Goal: Navigation & Orientation: Find specific page/section

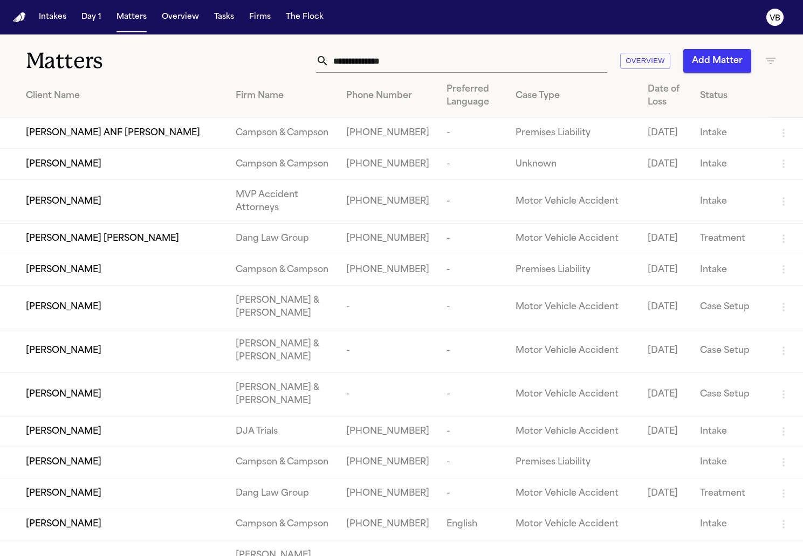
click at [361, 62] on input "text" at bounding box center [468, 61] width 278 height 24
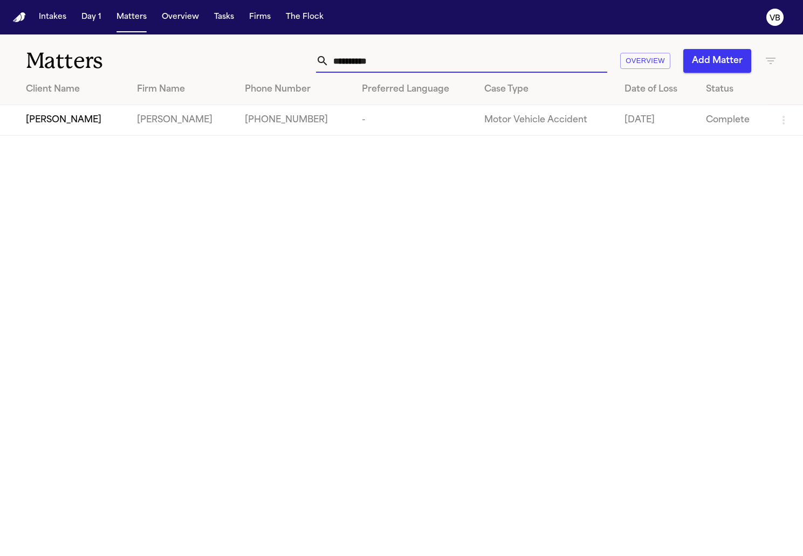
type input "**********"
click at [101, 115] on span "[PERSON_NAME]" at bounding box center [63, 120] width 75 height 13
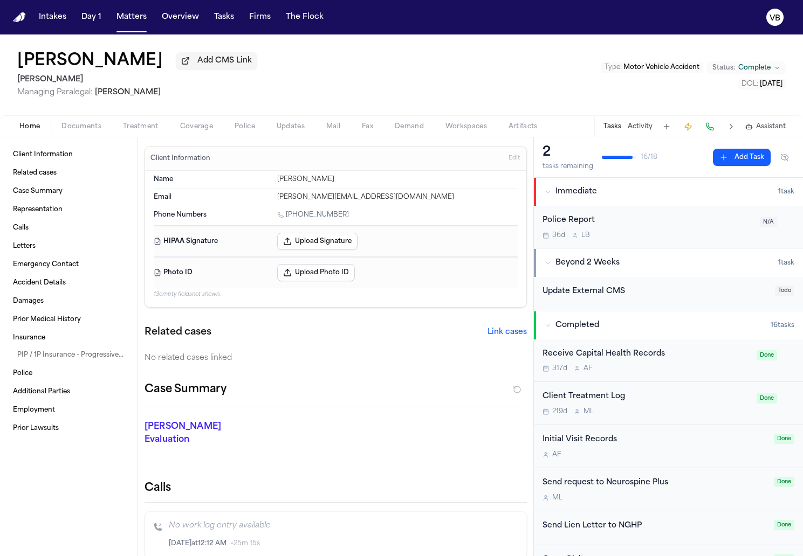
click at [415, 130] on span "Demand" at bounding box center [409, 126] width 29 height 9
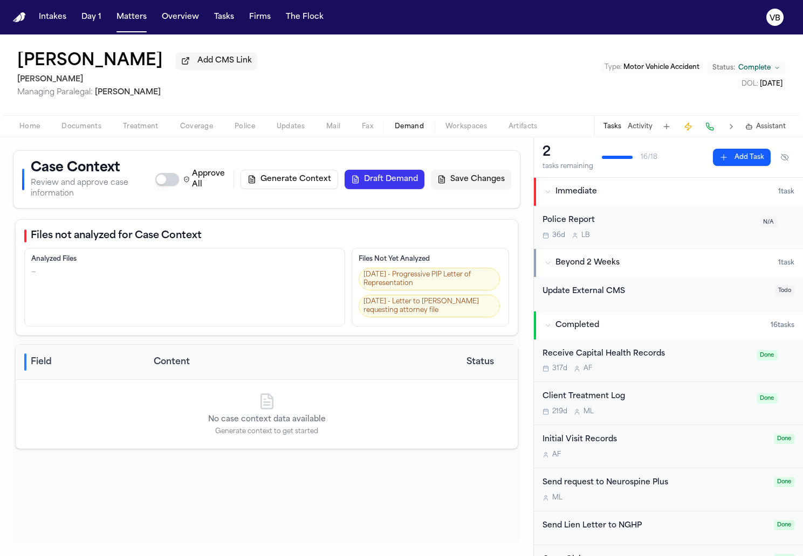
click at [446, 130] on span "Workspaces" at bounding box center [466, 126] width 42 height 9
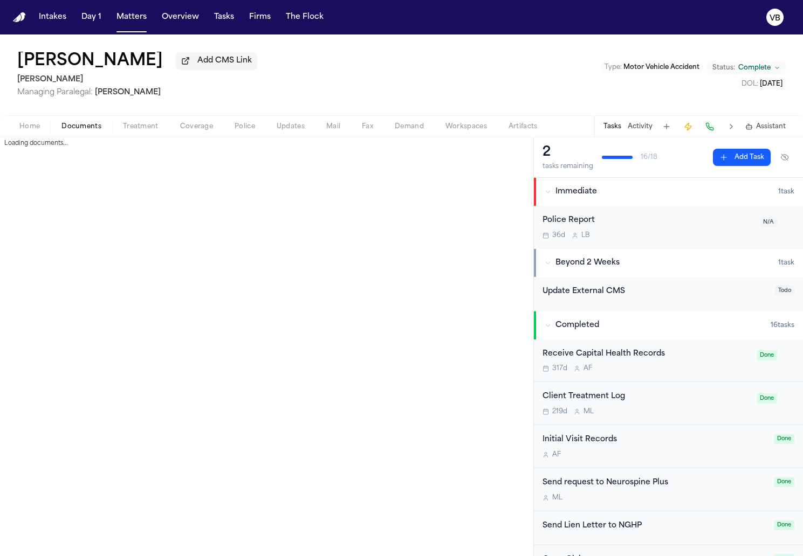
click at [78, 126] on span "Documents" at bounding box center [81, 126] width 40 height 9
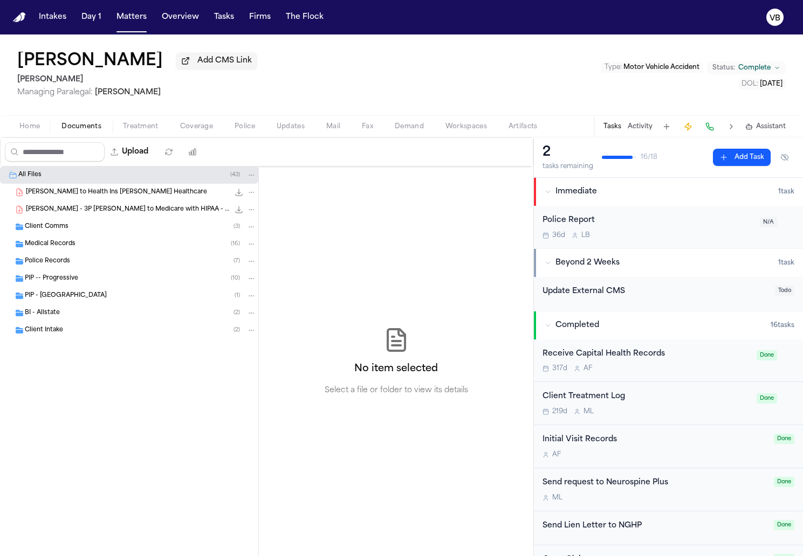
click at [42, 127] on button "Home" at bounding box center [30, 126] width 42 height 13
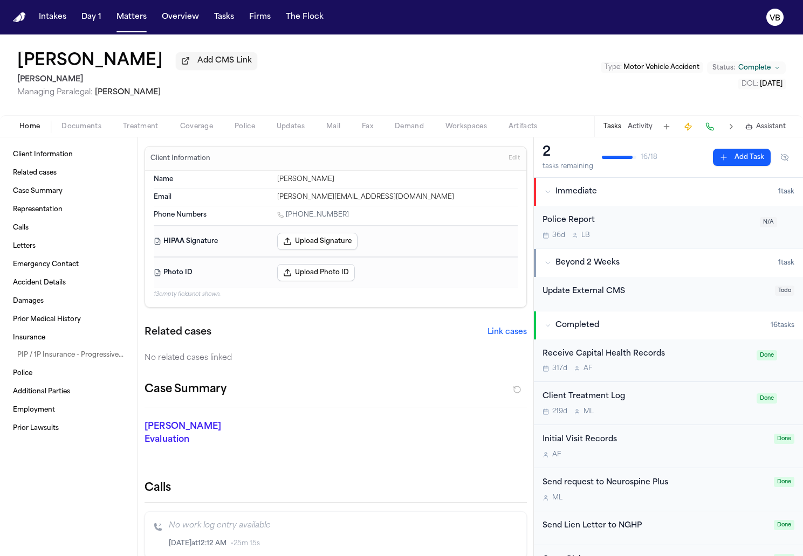
click at [68, 131] on span "Documents" at bounding box center [81, 126] width 40 height 9
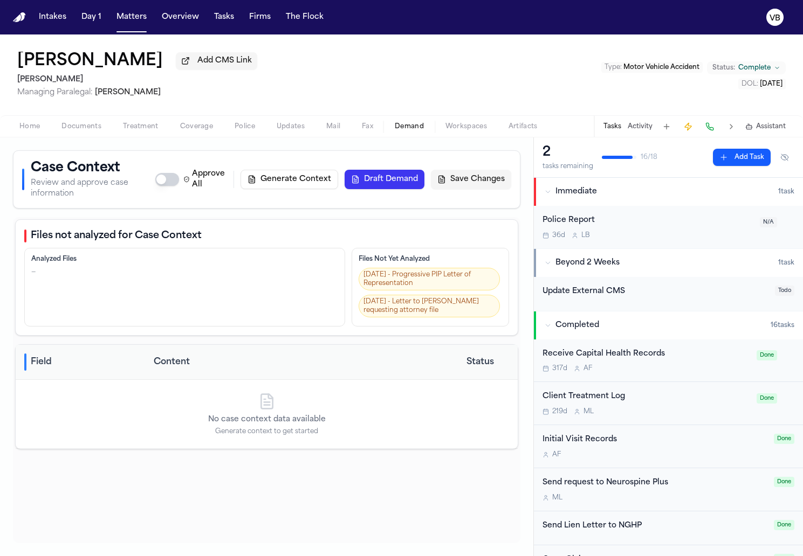
click at [429, 126] on button "Demand" at bounding box center [409, 126] width 51 height 13
click at [443, 126] on button "Workspaces" at bounding box center [466, 126] width 63 height 13
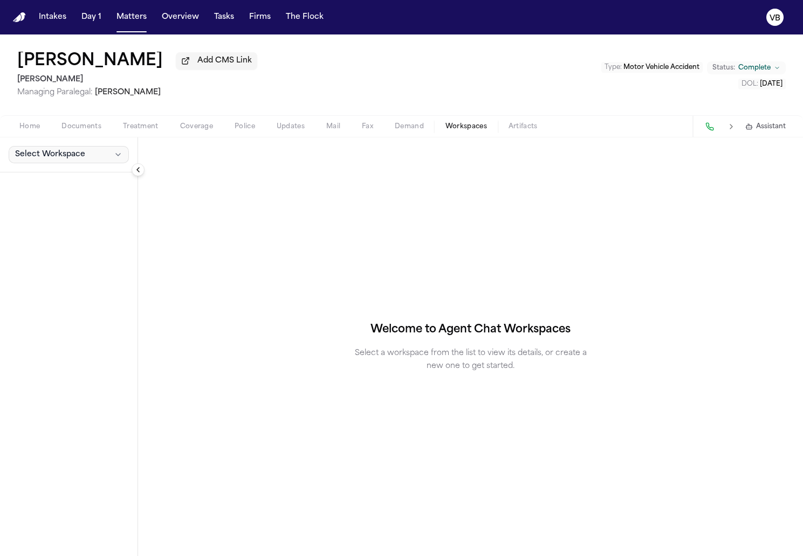
click at [26, 153] on span "Select Workspace" at bounding box center [50, 154] width 70 height 11
click at [32, 156] on span "Select Workspace" at bounding box center [50, 154] width 70 height 11
click at [542, 121] on div "Home Documents Treatment Coverage Police Updates Mail Fax Demand Workspaces Art…" at bounding box center [401, 126] width 803 height 22
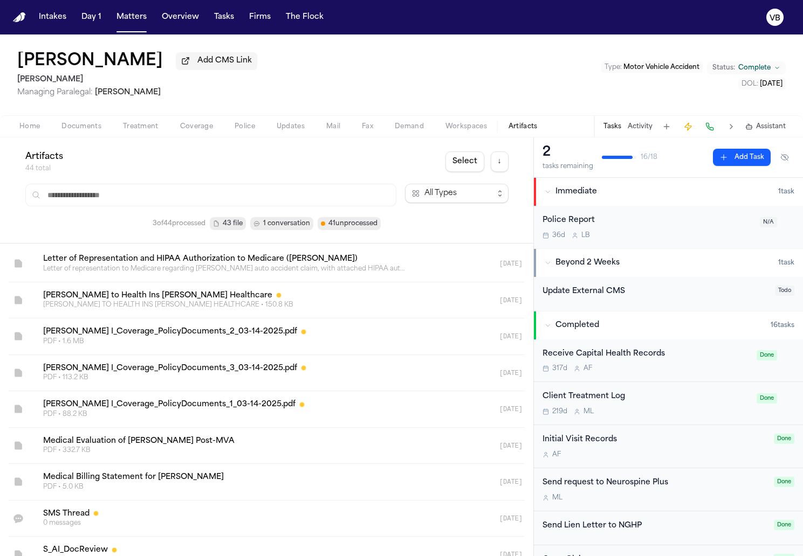
click at [533, 127] on span "Artifacts" at bounding box center [522, 126] width 29 height 9
click at [219, 200] on input "text" at bounding box center [210, 195] width 371 height 23
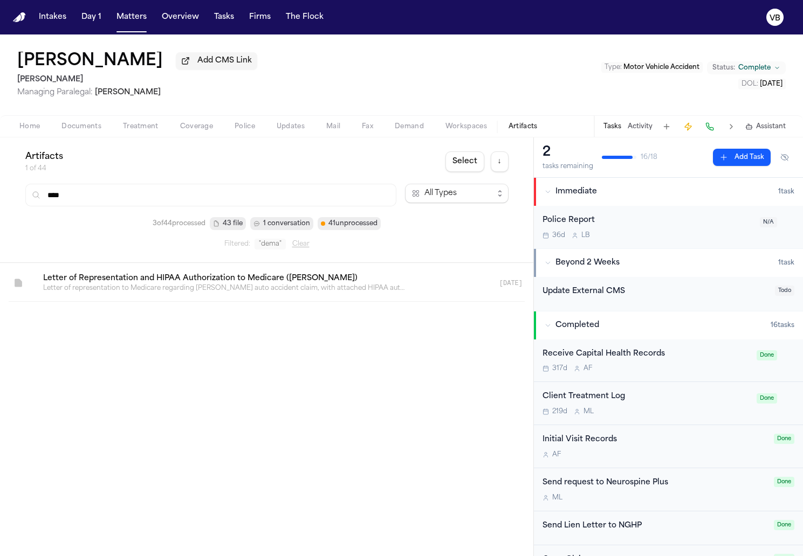
type input "*****"
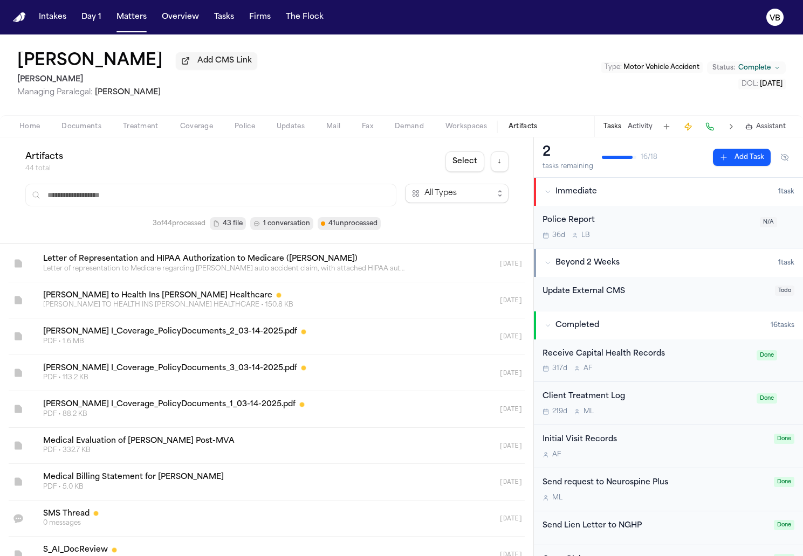
click at [304, 148] on div "Artifacts 44 total Select ↓ All Types 3 of 44 processed 43 file 1 conversation …" at bounding box center [266, 191] width 533 height 106
click at [388, 127] on button "Demand" at bounding box center [409, 126] width 51 height 13
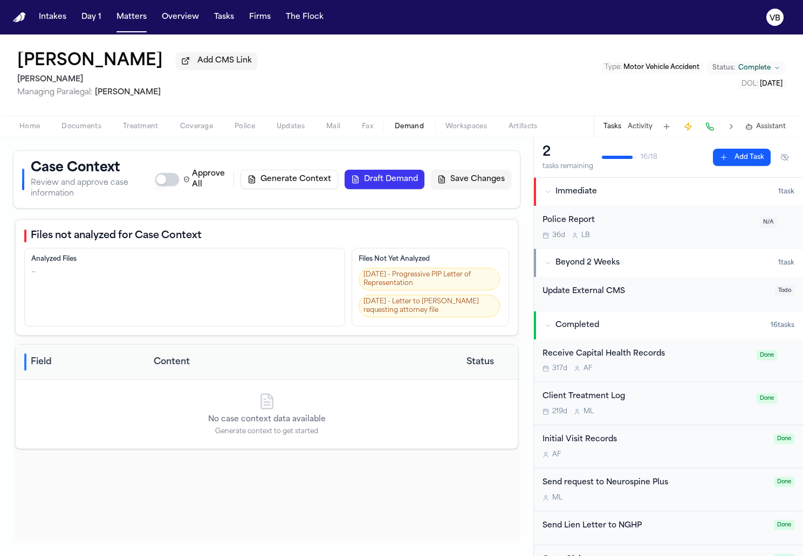
click at [129, 30] on nav "Intakes Day 1 Matters Overview Tasks Firms The Flock VB" at bounding box center [401, 17] width 803 height 35
click at [120, 13] on button "Matters" at bounding box center [131, 17] width 39 height 19
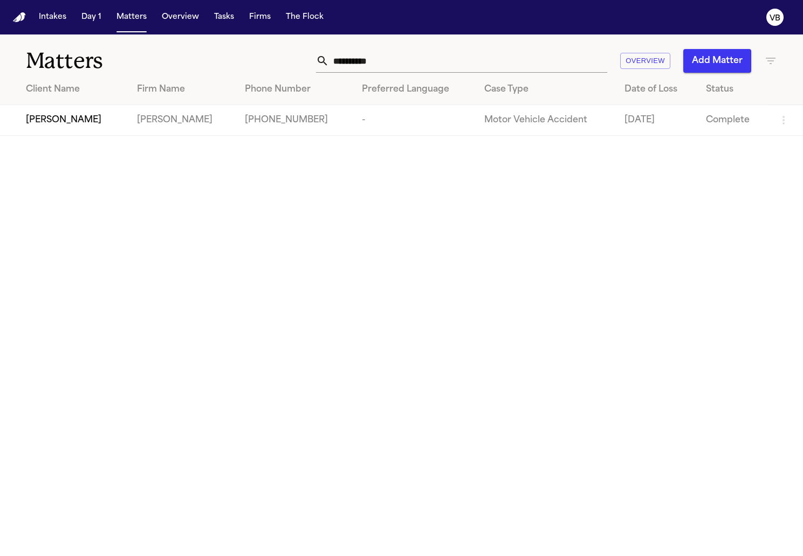
click at [590, 60] on input "**********" at bounding box center [468, 61] width 278 height 24
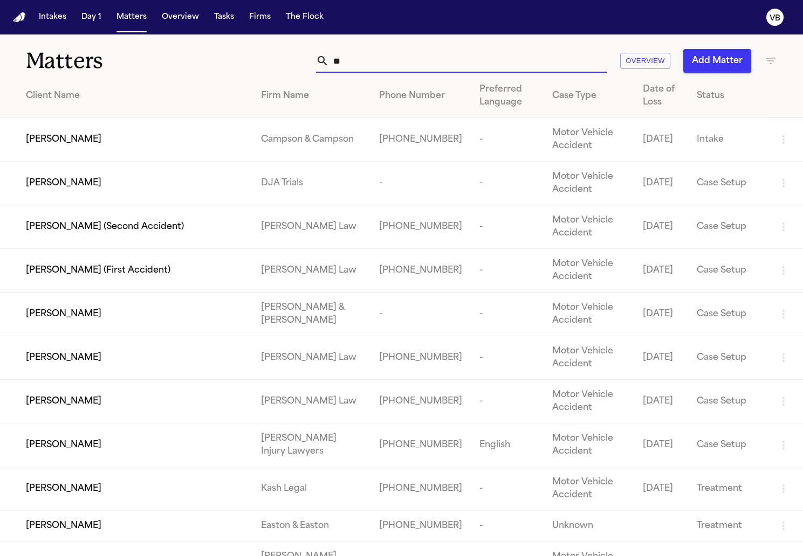
type input "*"
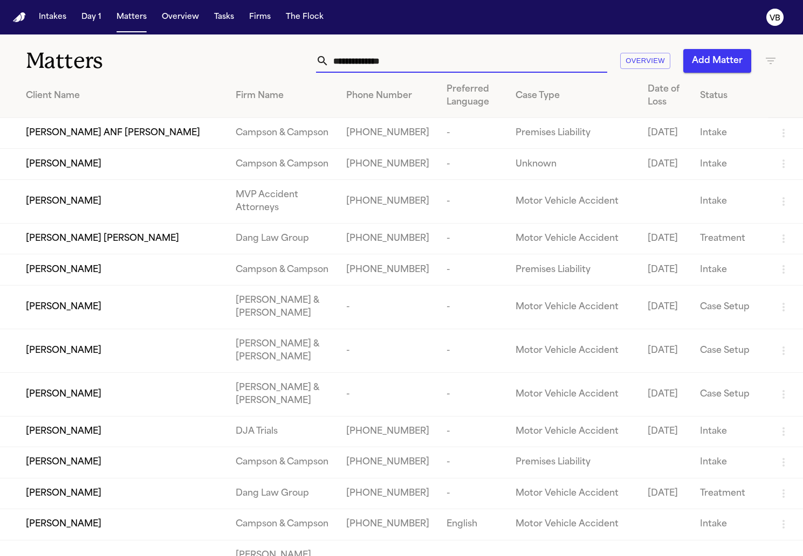
click at [221, 70] on h1 "Matters" at bounding box center [130, 60] width 209 height 27
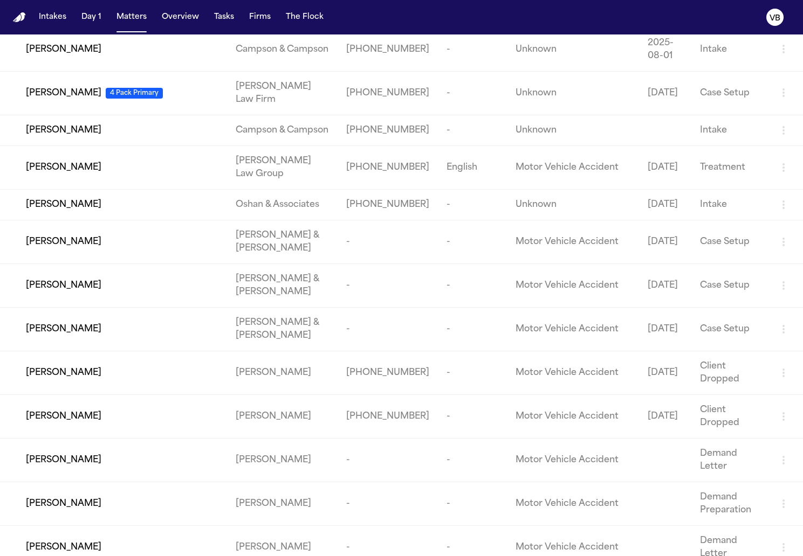
scroll to position [3609, 0]
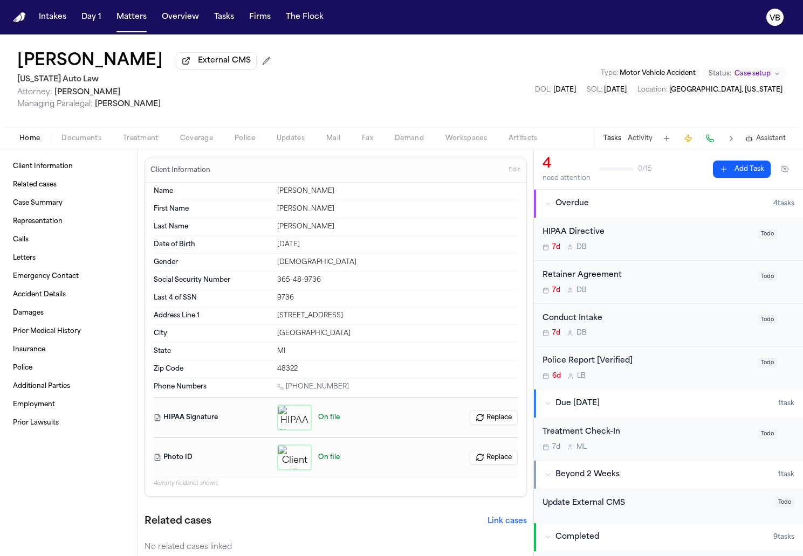
click at [397, 139] on span "Demand" at bounding box center [409, 138] width 29 height 9
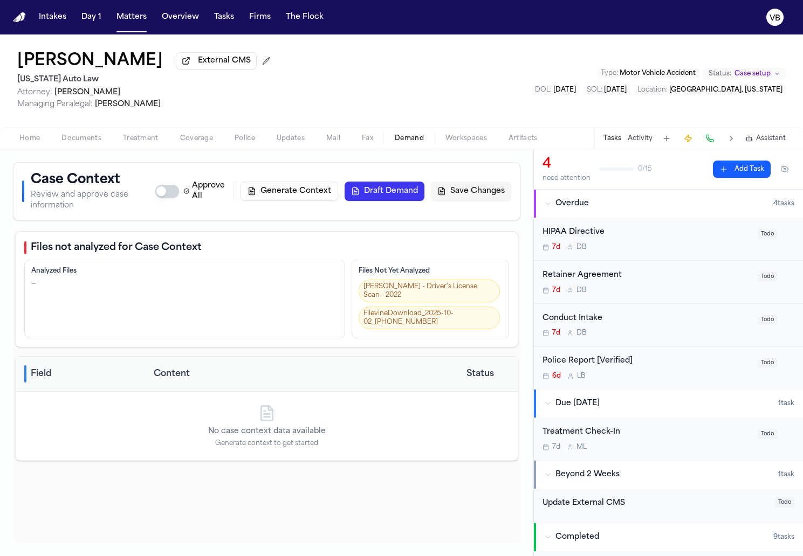
click at [458, 141] on span "Workspaces" at bounding box center [466, 138] width 42 height 9
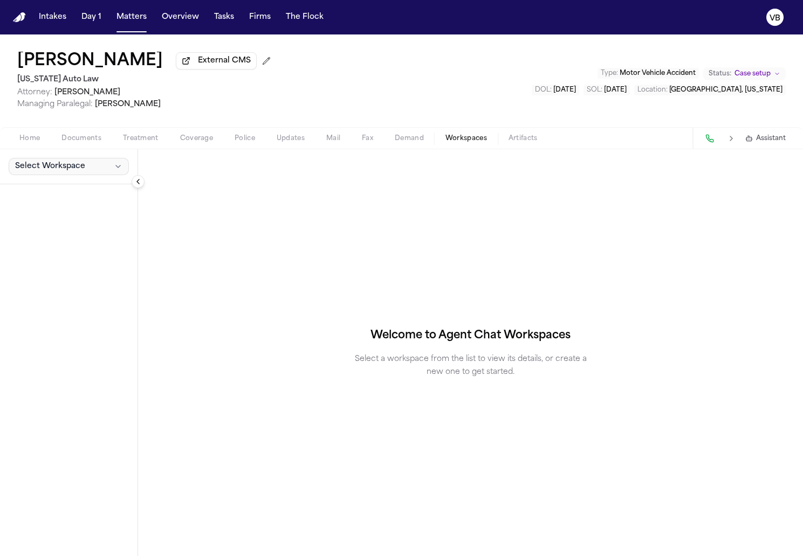
click at [111, 170] on button "Select Workspace" at bounding box center [69, 166] width 120 height 17
click at [105, 131] on div "Home Documents Treatment Coverage Police Updates Mail Fax Demand Workspaces Art…" at bounding box center [401, 138] width 803 height 22
click at [95, 133] on div "Home Documents Treatment Coverage Police Updates Mail Fax Demand Workspaces Art…" at bounding box center [401, 138] width 803 height 22
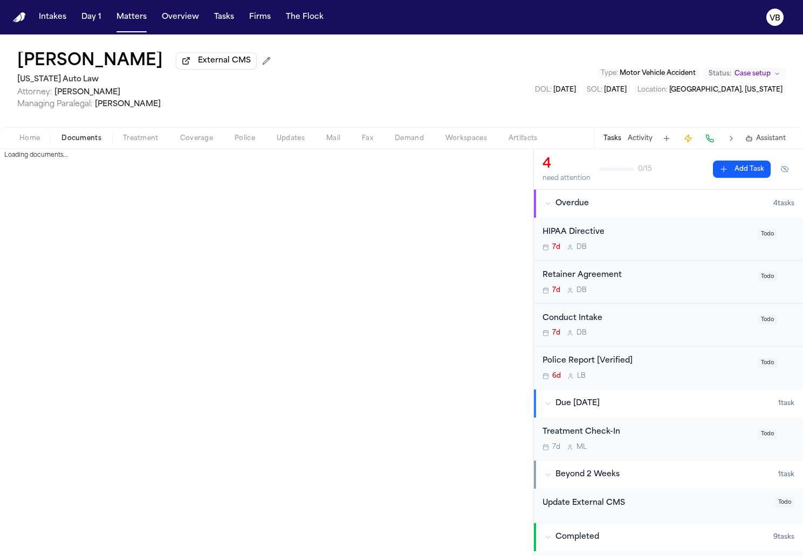
click at [91, 136] on span "Documents" at bounding box center [81, 138] width 40 height 9
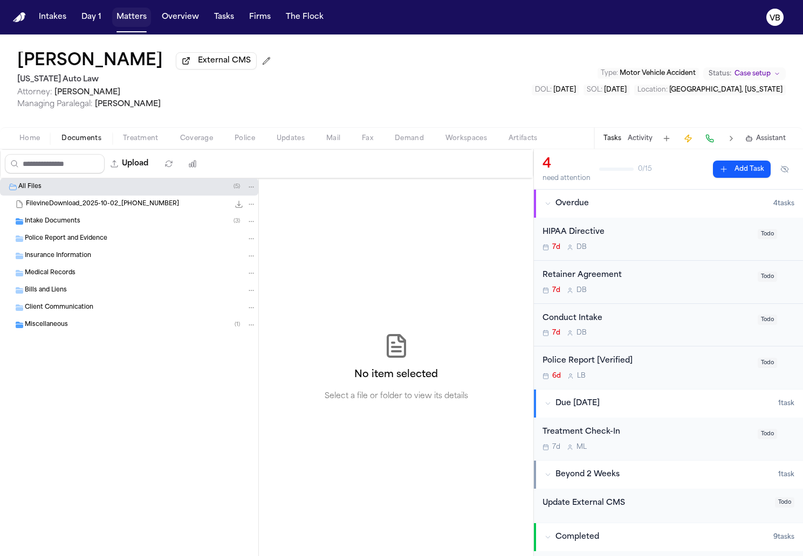
click at [137, 17] on button "Matters" at bounding box center [131, 17] width 39 height 19
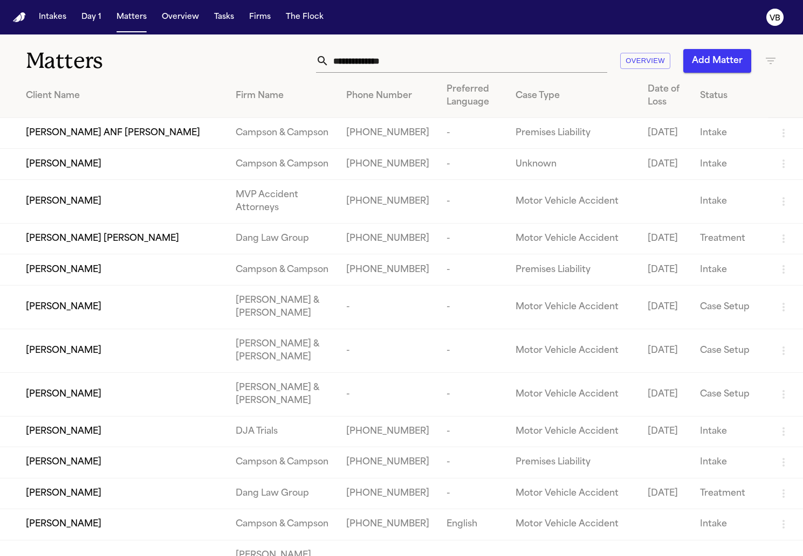
click at [164, 105] on th "Client Name" at bounding box center [113, 96] width 227 height 44
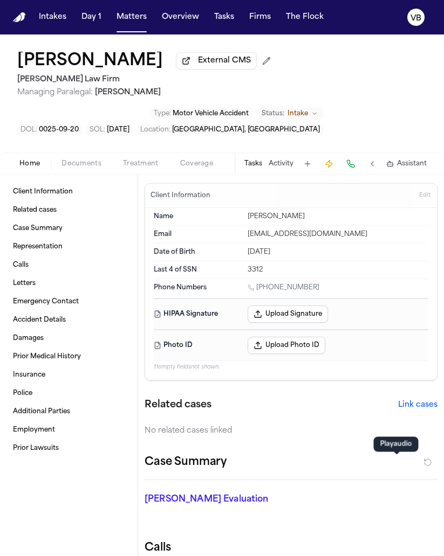
scroll to position [901, 0]
